Goal: Share content

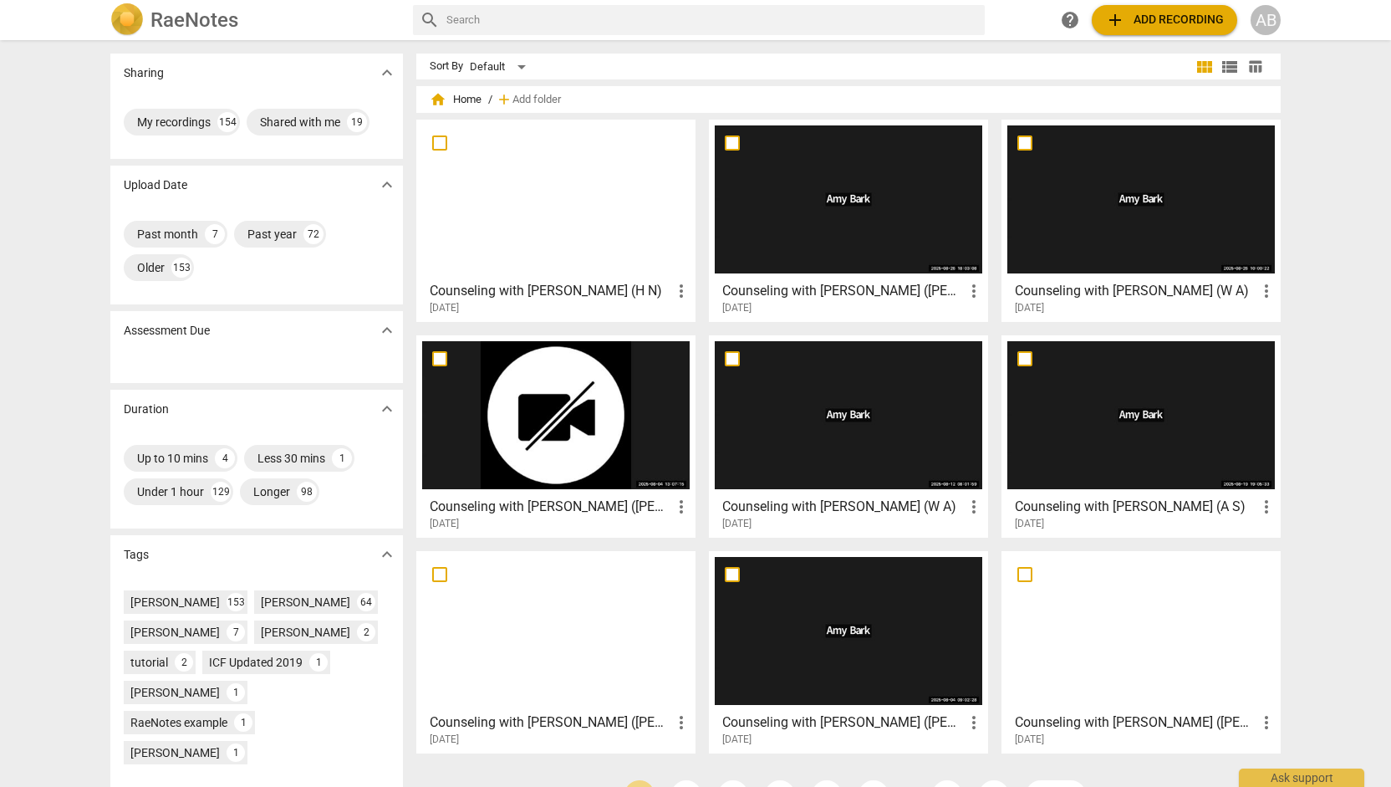
click at [584, 431] on div at bounding box center [556, 415] width 268 height 148
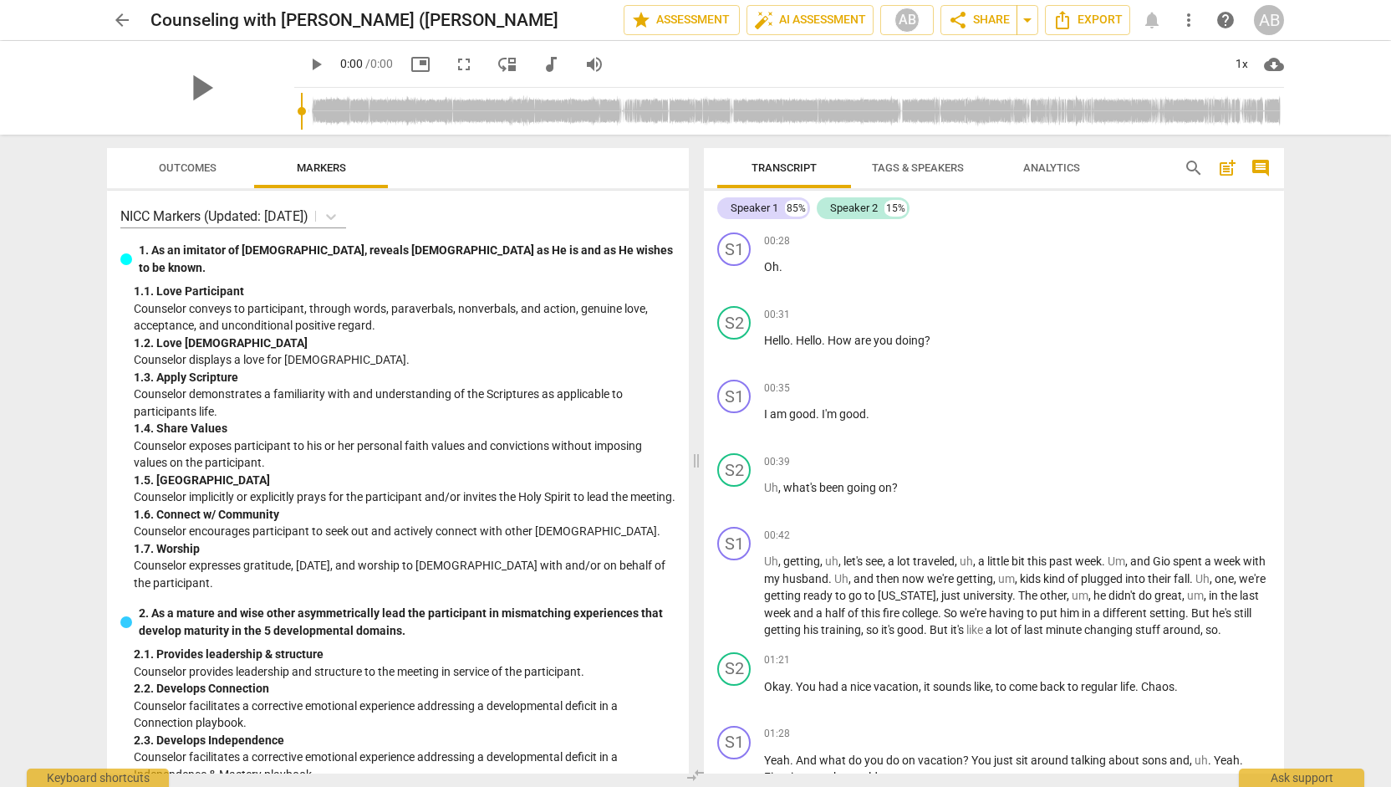
click at [932, 171] on span "Tags & Speakers" at bounding box center [918, 167] width 92 height 13
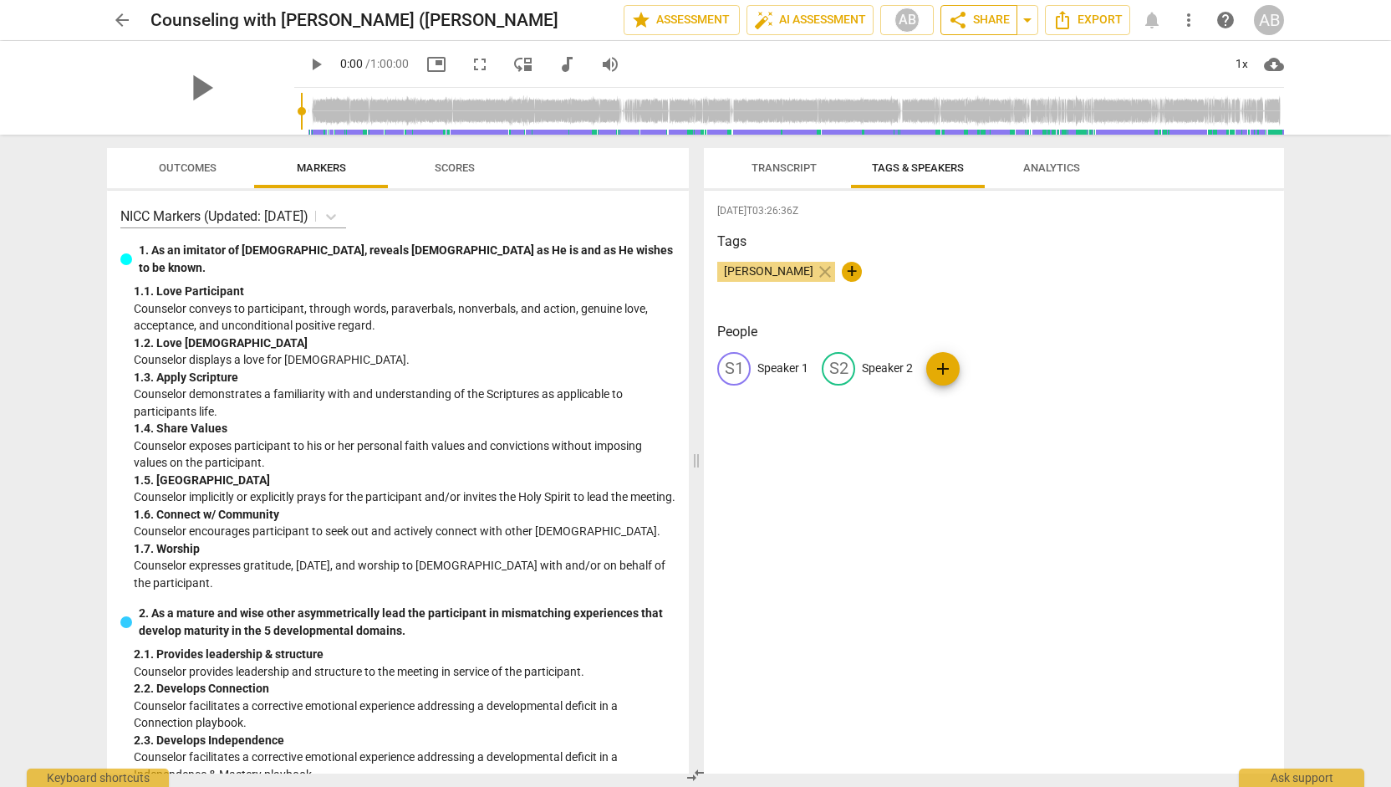
click at [975, 26] on span "share Share" at bounding box center [979, 20] width 62 height 20
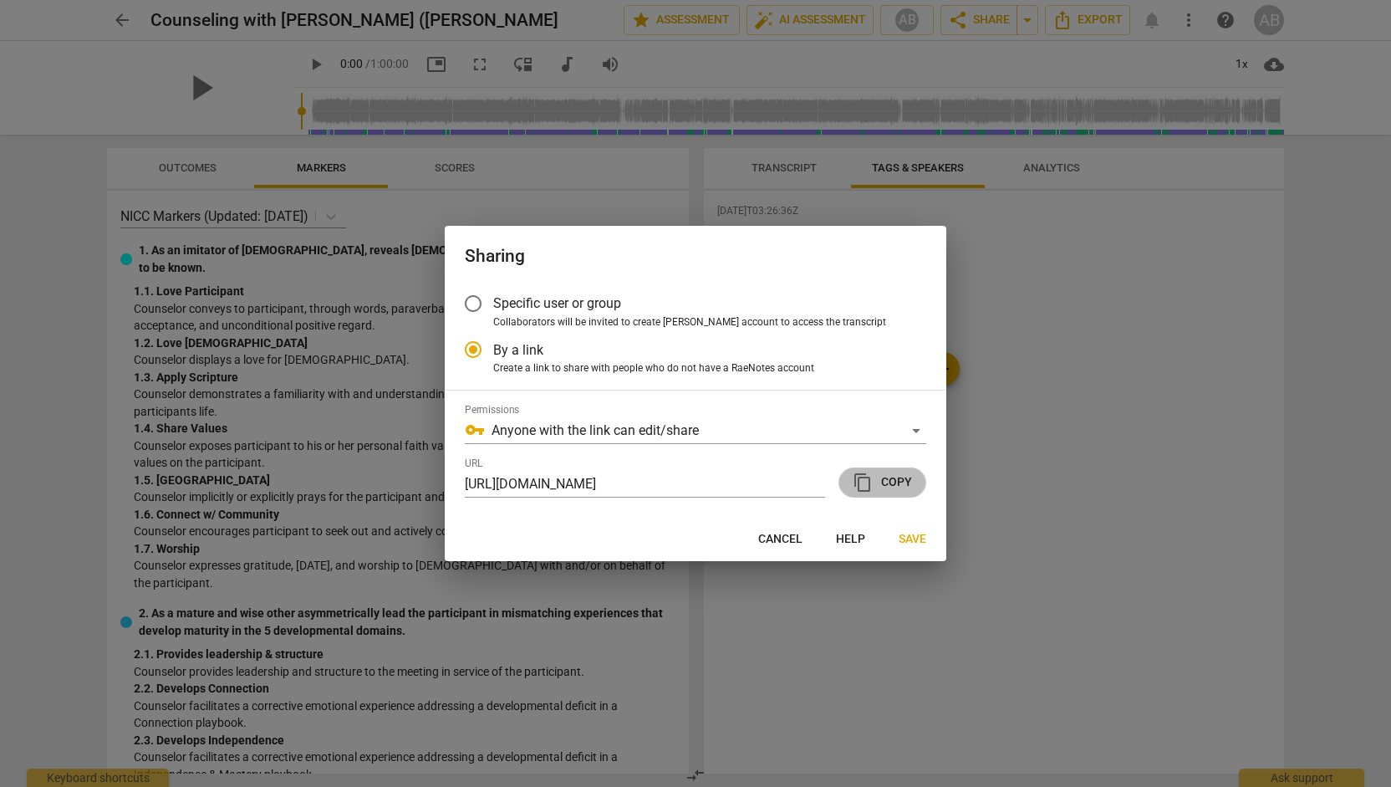
click at [894, 481] on span "content_copy Copy" at bounding box center [882, 482] width 59 height 20
click at [917, 539] on span "Save" at bounding box center [913, 539] width 28 height 17
radio input "false"
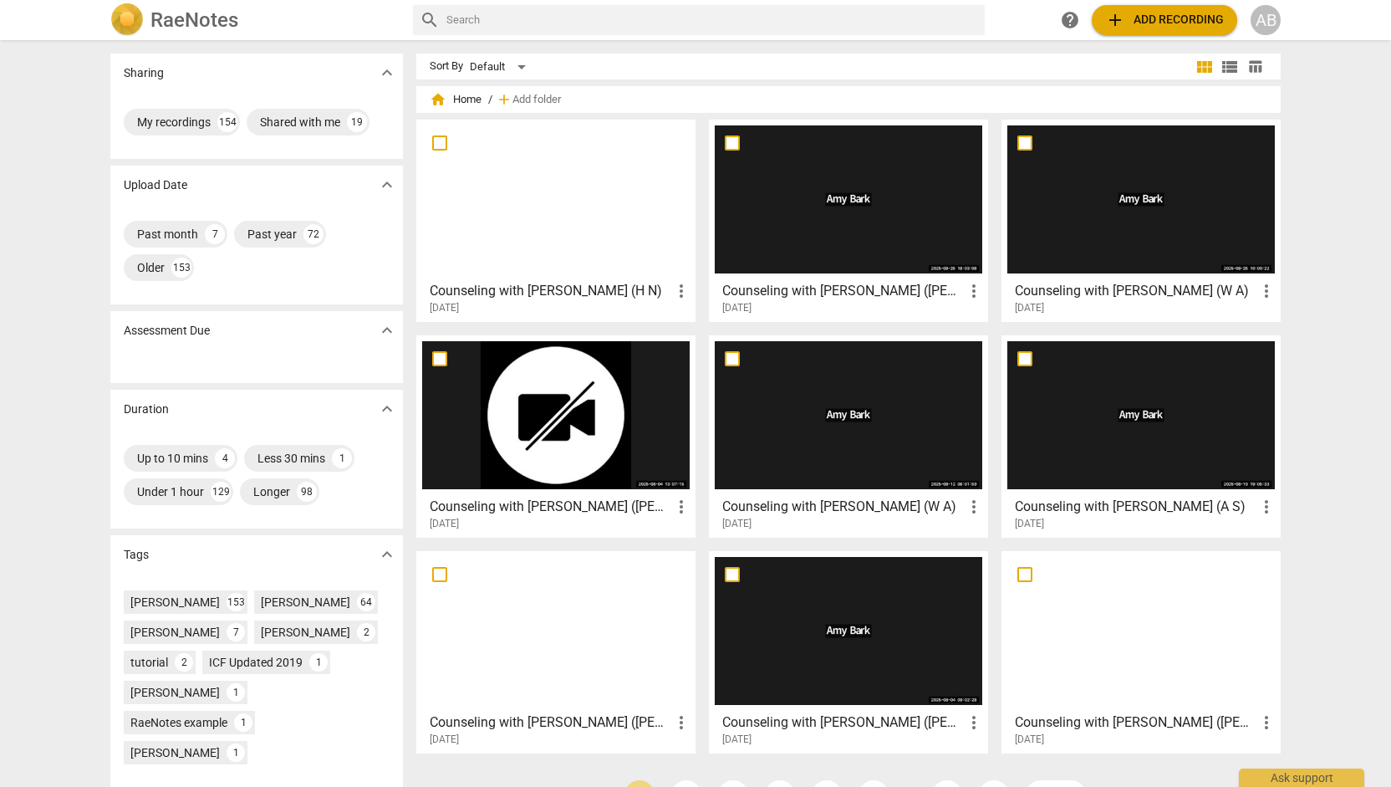
click at [889, 196] on div at bounding box center [849, 199] width 268 height 148
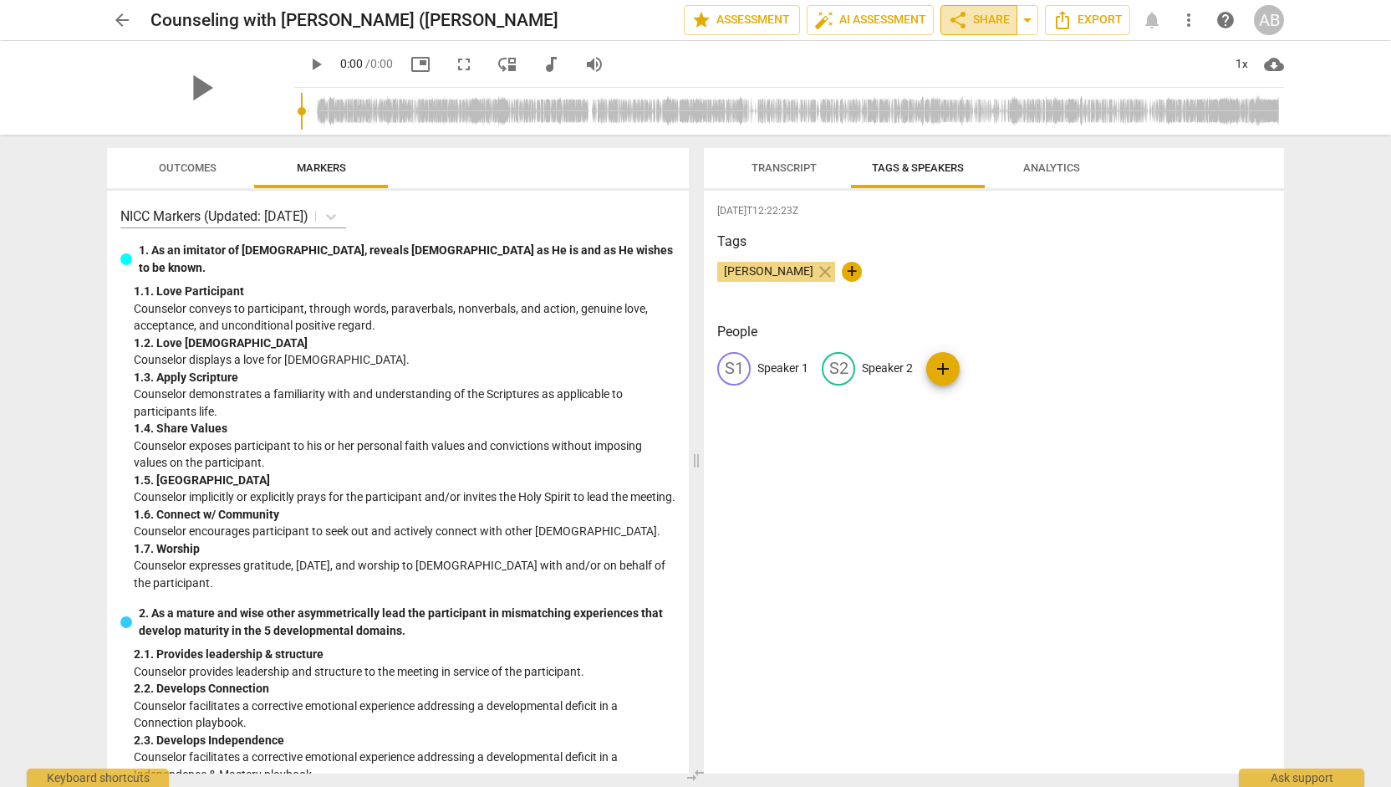
click at [975, 23] on span "share Share" at bounding box center [979, 20] width 62 height 20
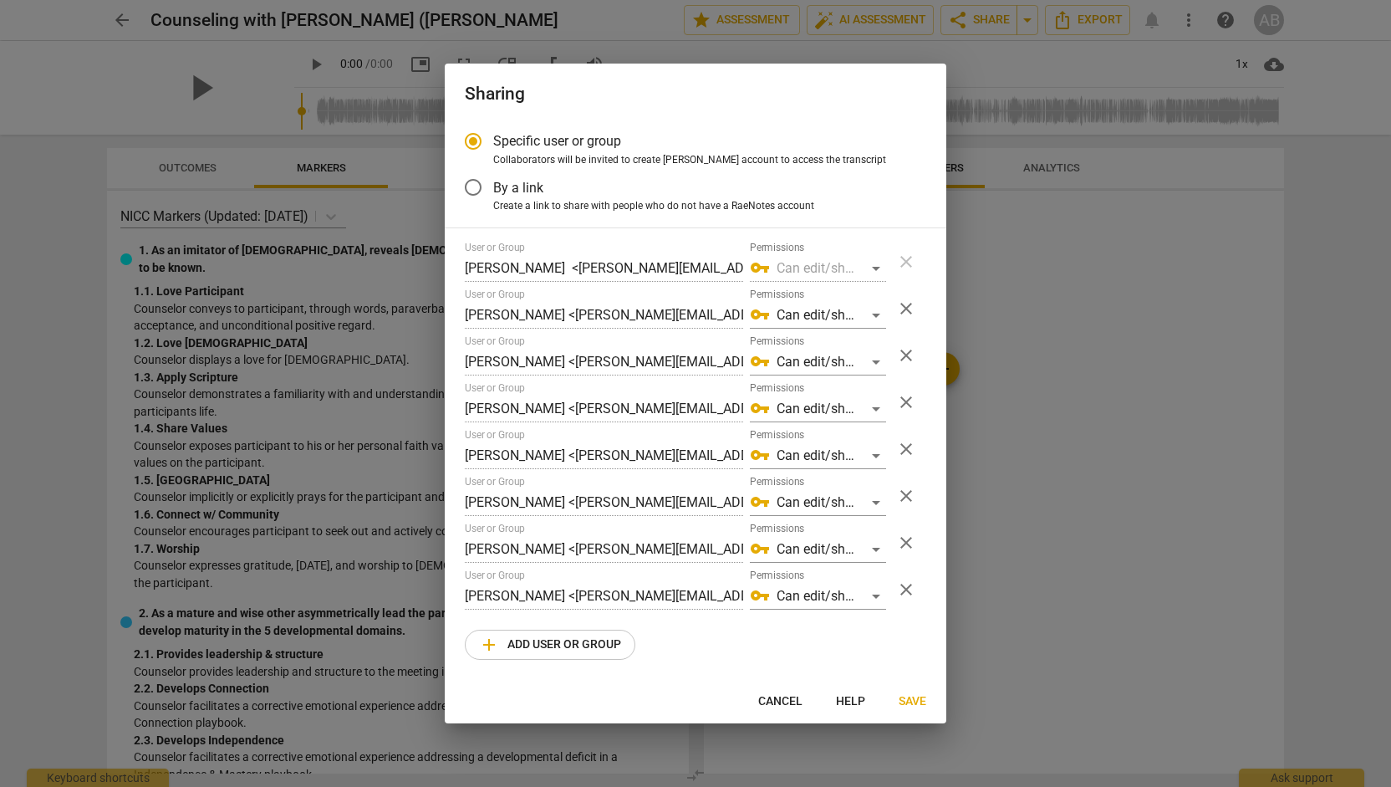
radio input "false"
click at [644, 196] on label "By a link" at bounding box center [683, 187] width 460 height 40
click at [493, 196] on input "By a link" at bounding box center [473, 187] width 40 height 40
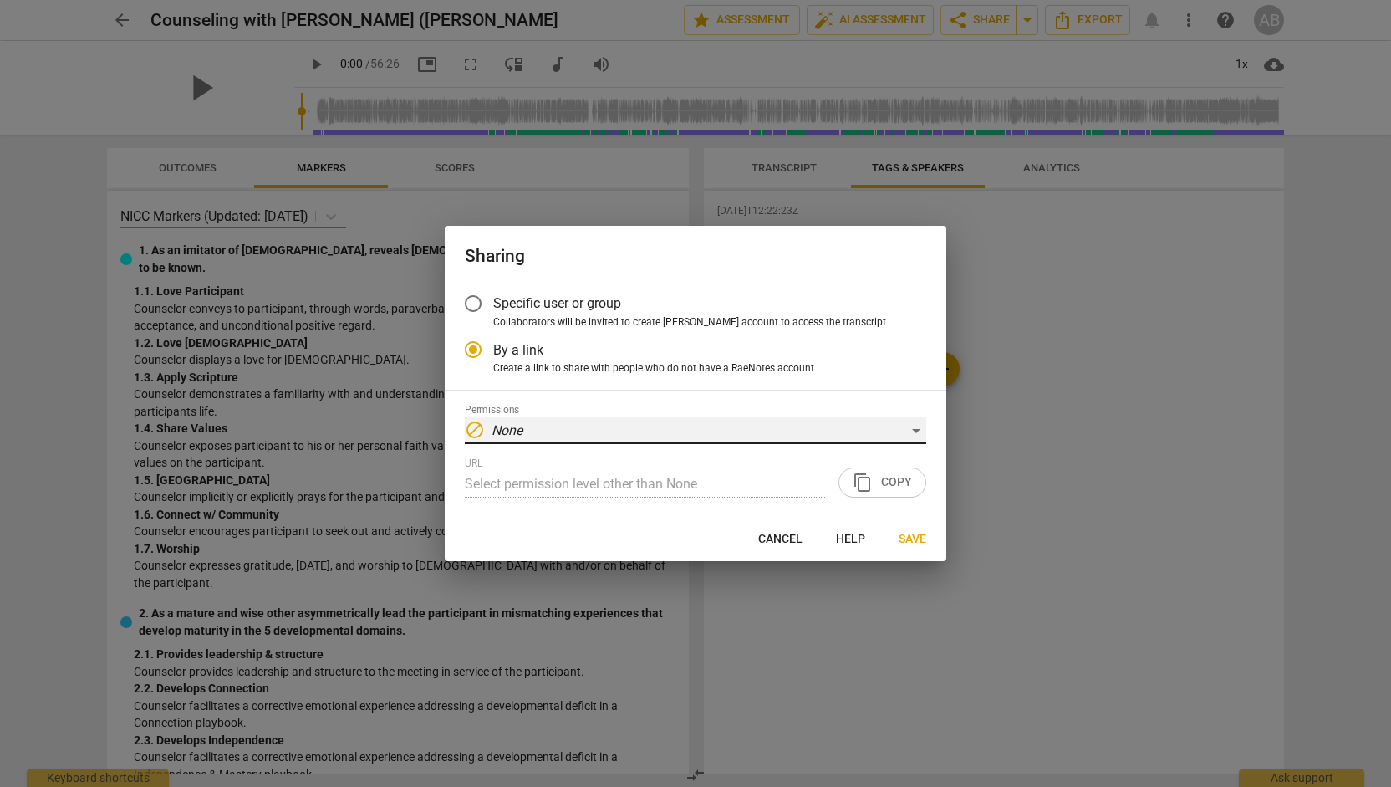
click at [843, 432] on div "block None" at bounding box center [695, 430] width 461 height 27
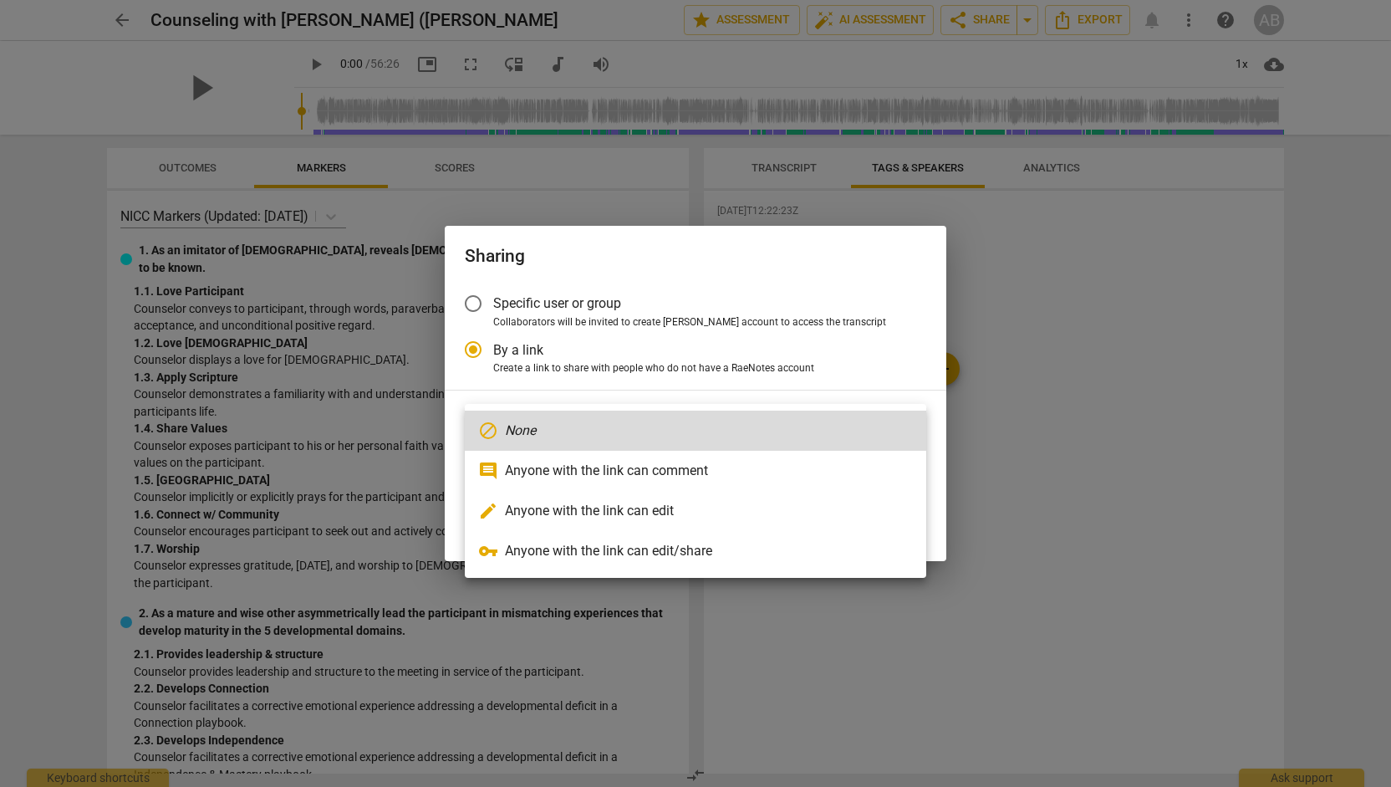
click at [727, 560] on li "vpn_key Anyone with the link can edit/share" at bounding box center [695, 551] width 461 height 40
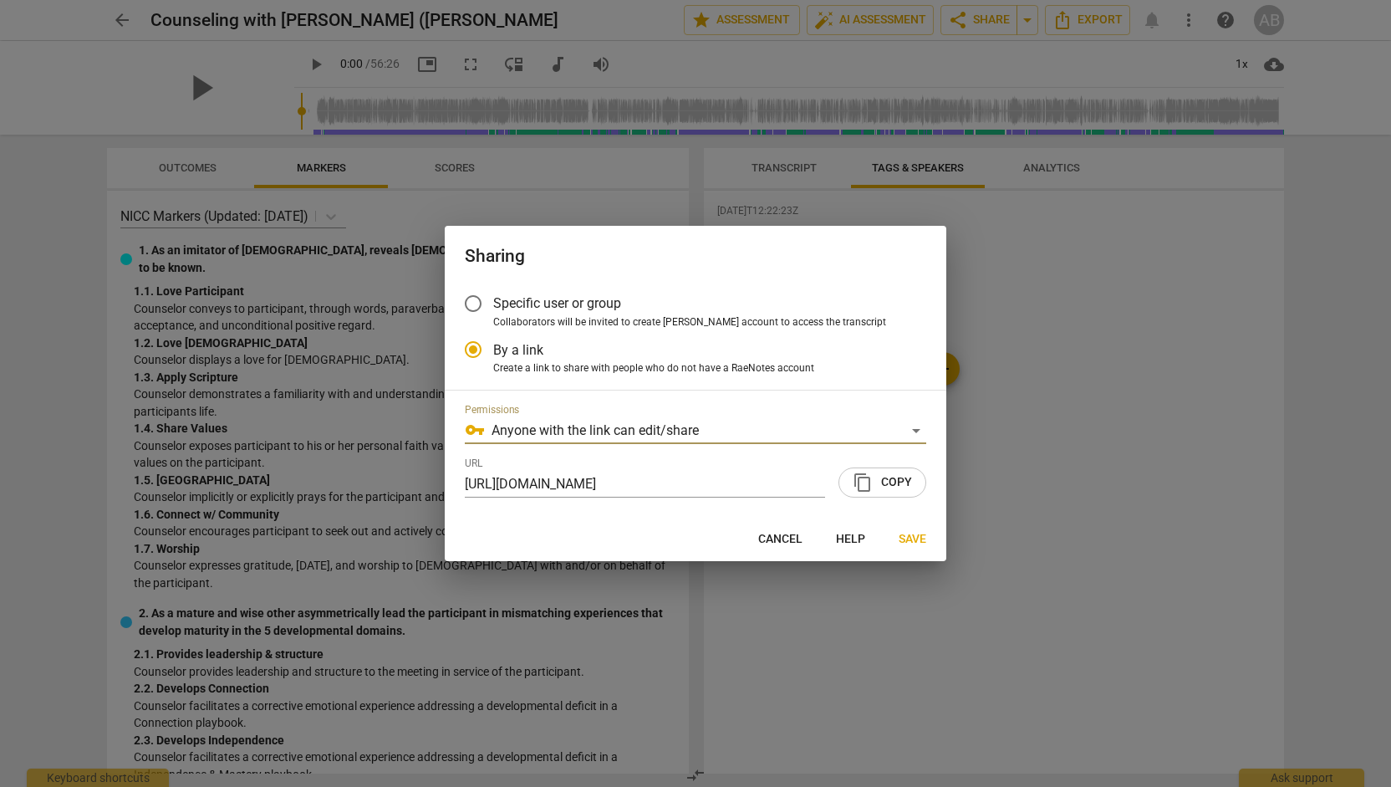
radio input "false"
type input "[URL][DOMAIN_NAME]"
click at [895, 484] on span "content_copy Copy" at bounding box center [882, 482] width 59 height 20
click at [918, 541] on span "Save" at bounding box center [913, 539] width 28 height 17
